Goal: Task Accomplishment & Management: Manage account settings

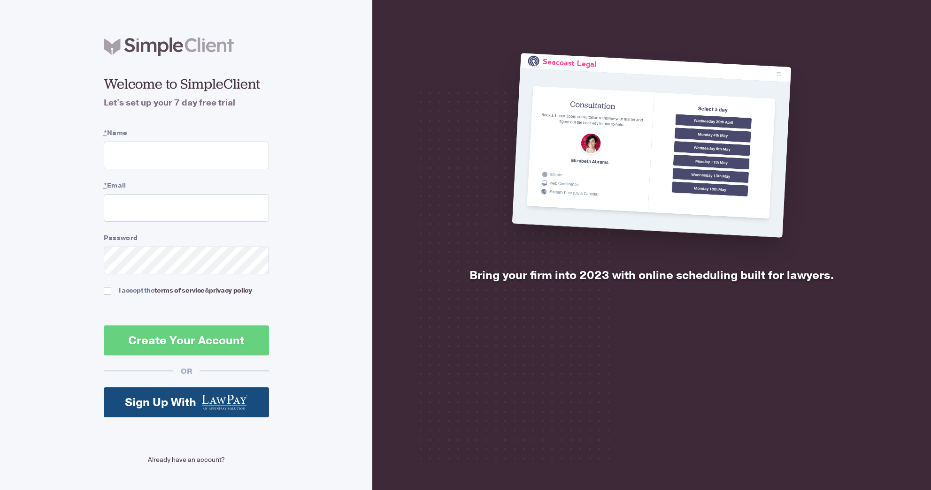
click at [183, 456] on link "Already have an account?" at bounding box center [186, 460] width 165 height 10
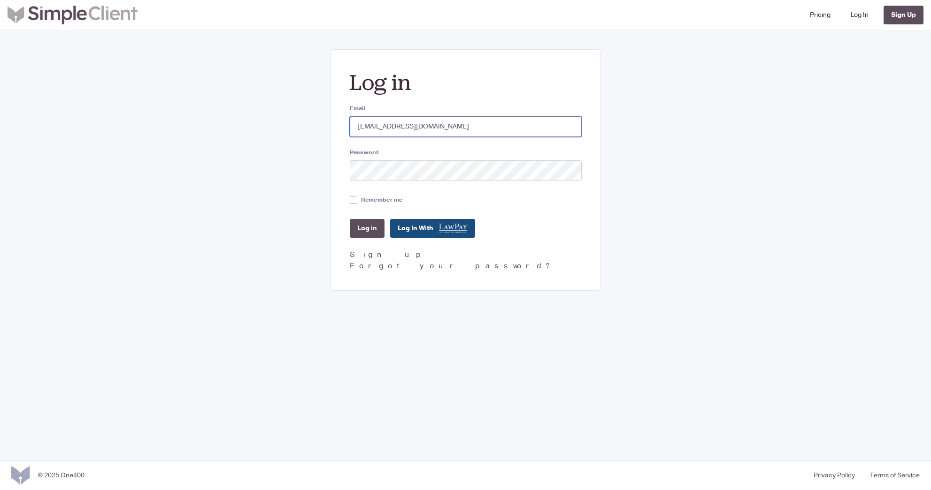
type input "[EMAIL_ADDRESS][DOMAIN_NAME]"
click at [354, 199] on input "Remember me" at bounding box center [354, 200] width 8 height 8
checkbox input "true"
click at [365, 231] on input "Log in" at bounding box center [367, 228] width 35 height 19
